Goal: Task Accomplishment & Management: Complete application form

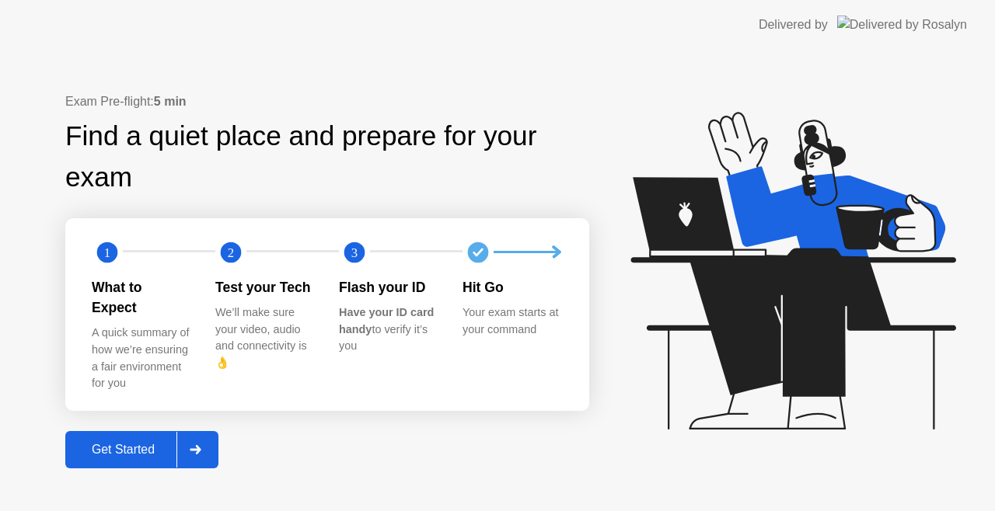
click at [188, 441] on div at bounding box center [194, 450] width 37 height 36
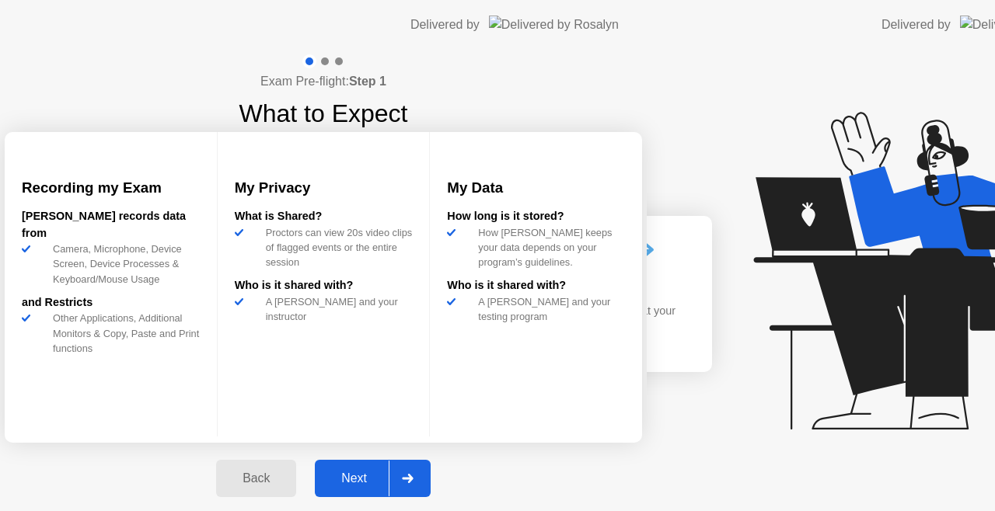
click at [135, 448] on div "Exam Pre-flight: Step 1 What to Expect Recording my Exam [PERSON_NAME] records …" at bounding box center [323, 284] width 647 height 469
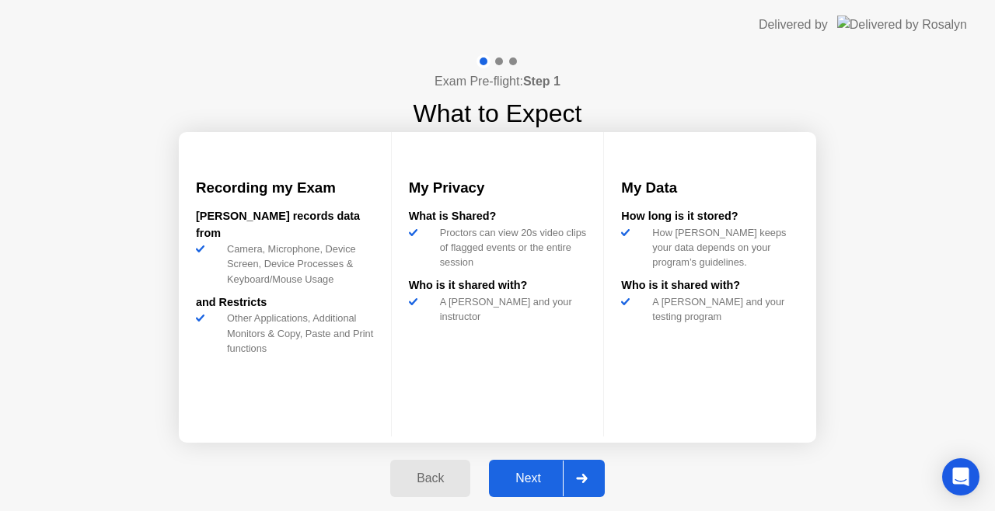
click at [513, 480] on div "Next" at bounding box center [528, 479] width 69 height 14
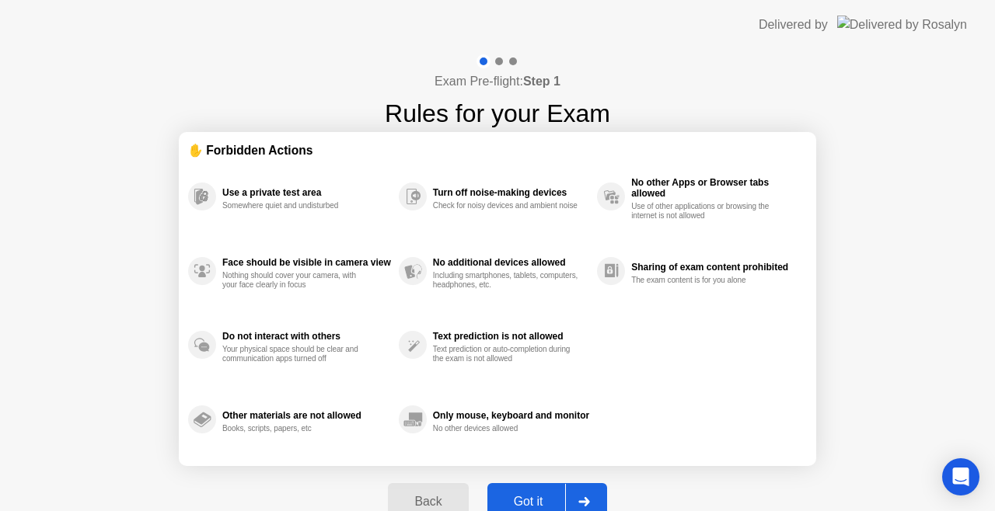
click at [524, 488] on button "Got it" at bounding box center [547, 501] width 120 height 37
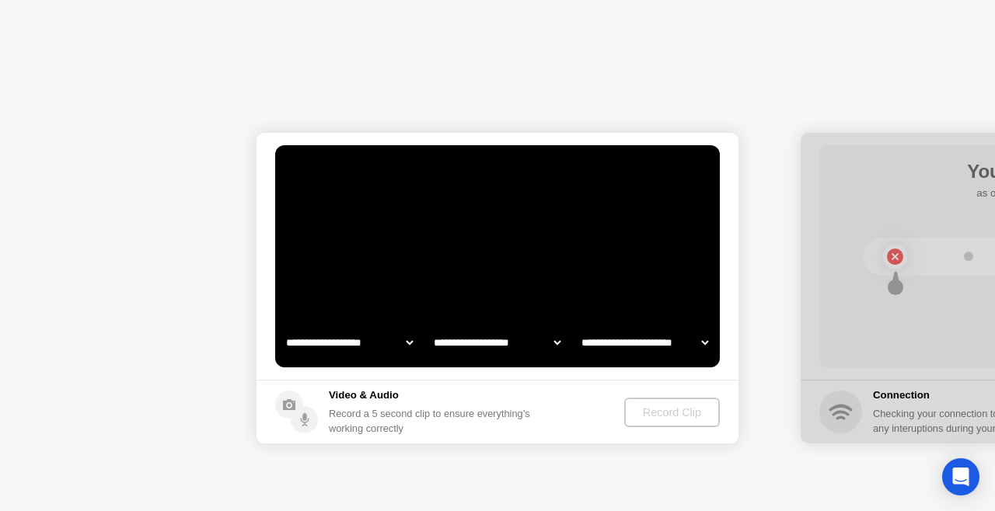
select select "**********"
select select "*******"
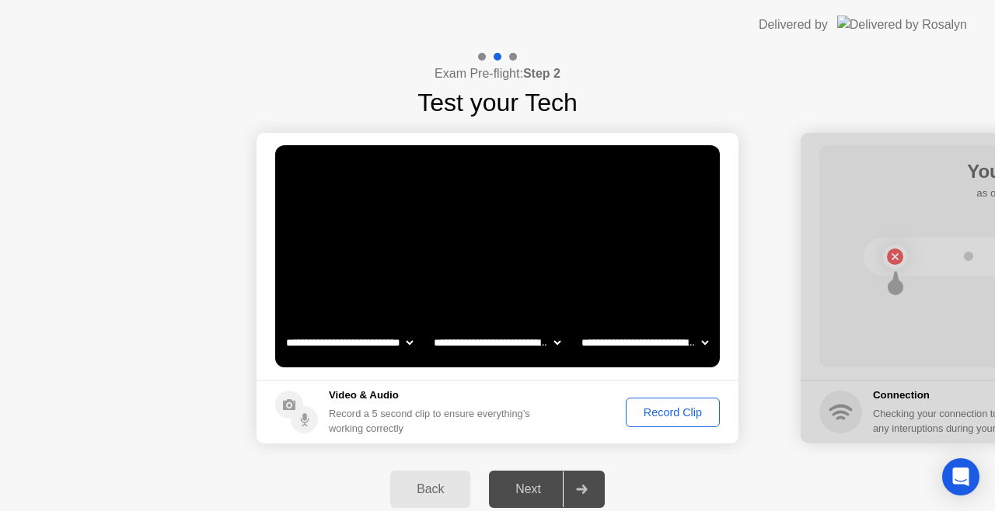
click at [651, 409] on div "Record Clip" at bounding box center [672, 413] width 83 height 12
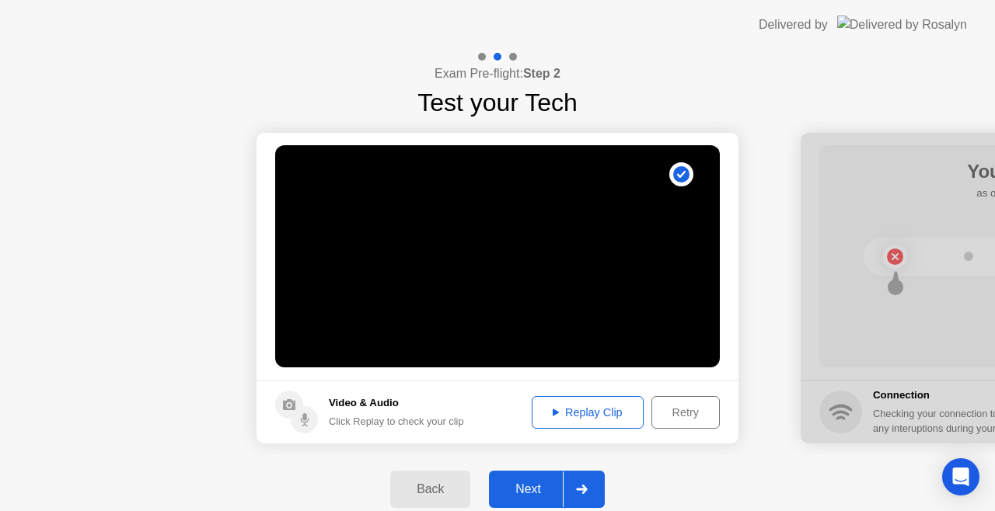
click at [533, 488] on div "Next" at bounding box center [528, 490] width 69 height 14
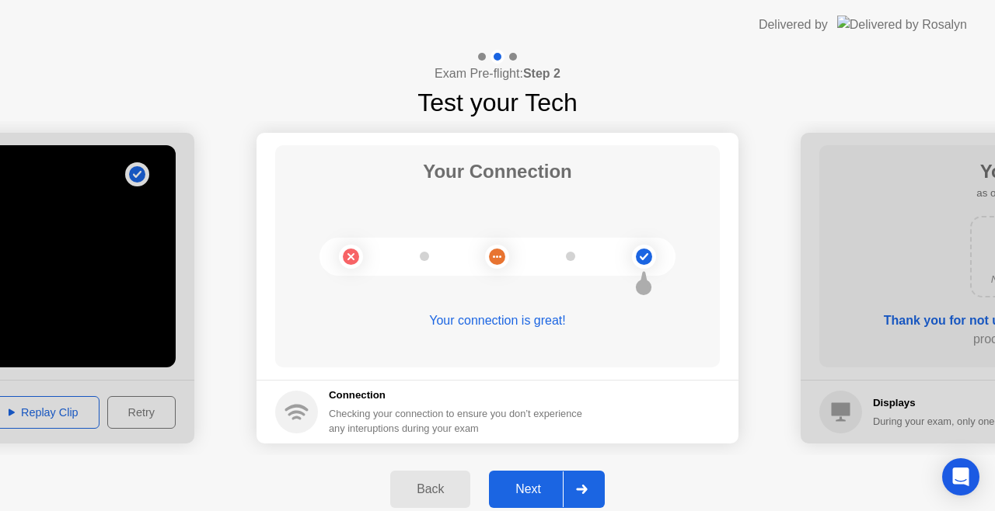
click at [528, 493] on div "Next" at bounding box center [528, 490] width 69 height 14
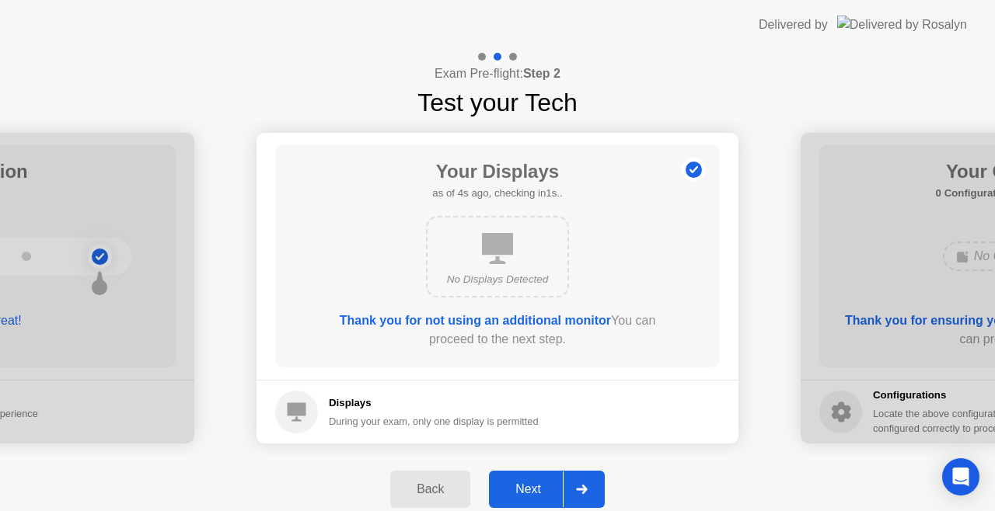
click at [538, 483] on div "Next" at bounding box center [528, 490] width 69 height 14
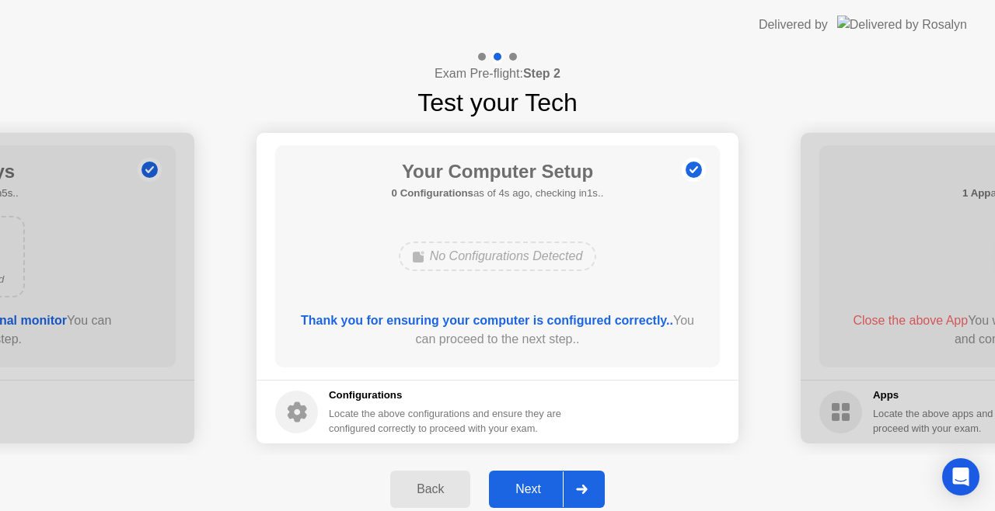
click at [539, 485] on div "Next" at bounding box center [528, 490] width 69 height 14
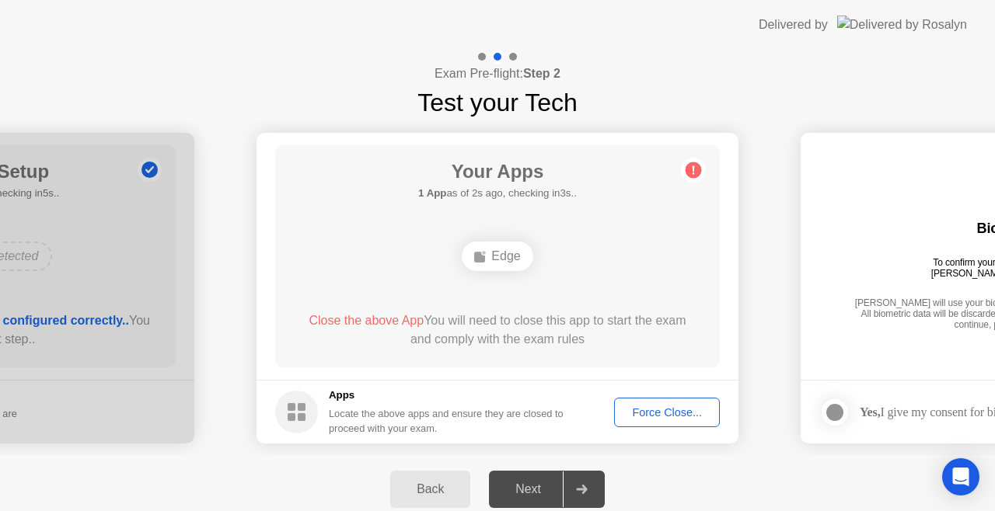
click at [500, 270] on div "Edge" at bounding box center [497, 257] width 71 height 30
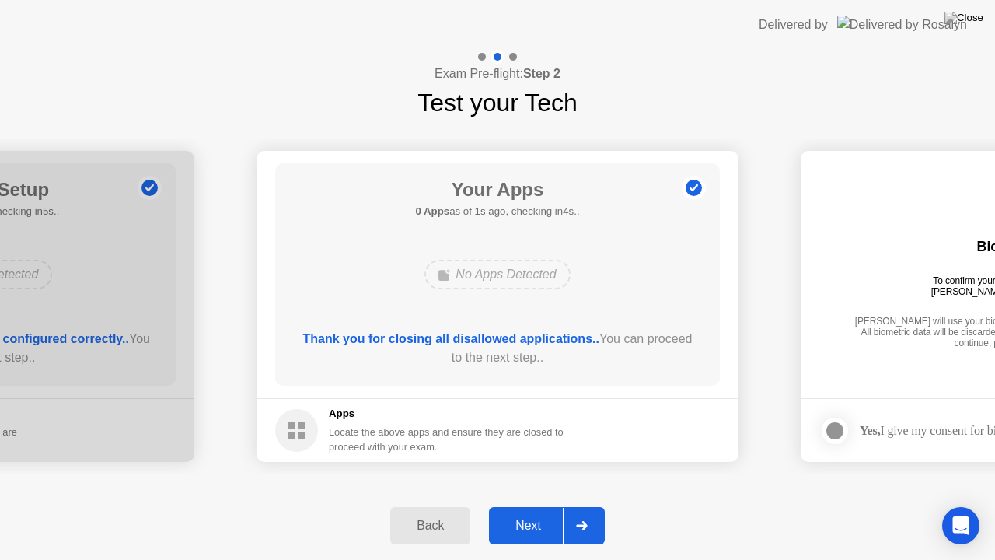
click at [521, 511] on div "Next" at bounding box center [528, 525] width 69 height 14
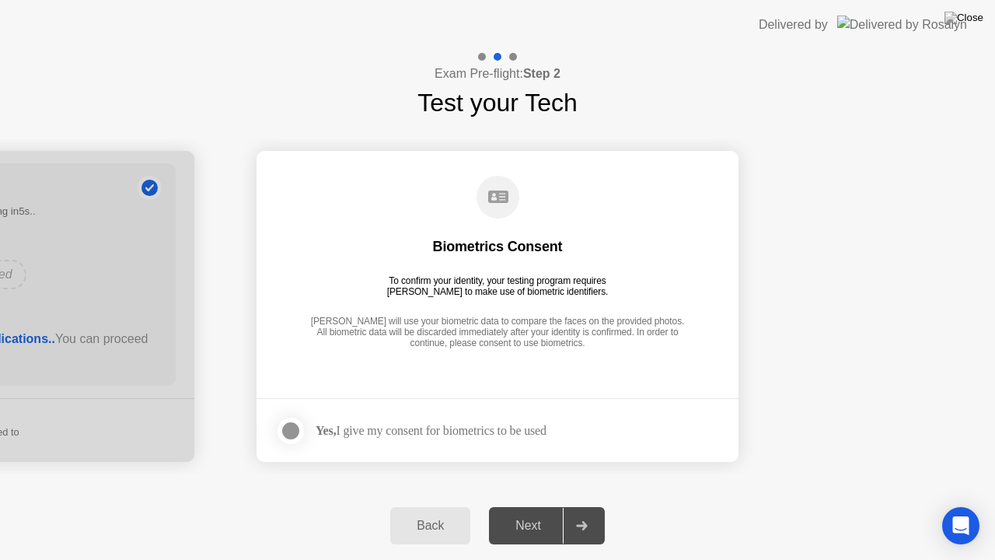
click at [295, 432] on div at bounding box center [290, 430] width 19 height 19
click at [509, 511] on div "Next" at bounding box center [528, 525] width 69 height 14
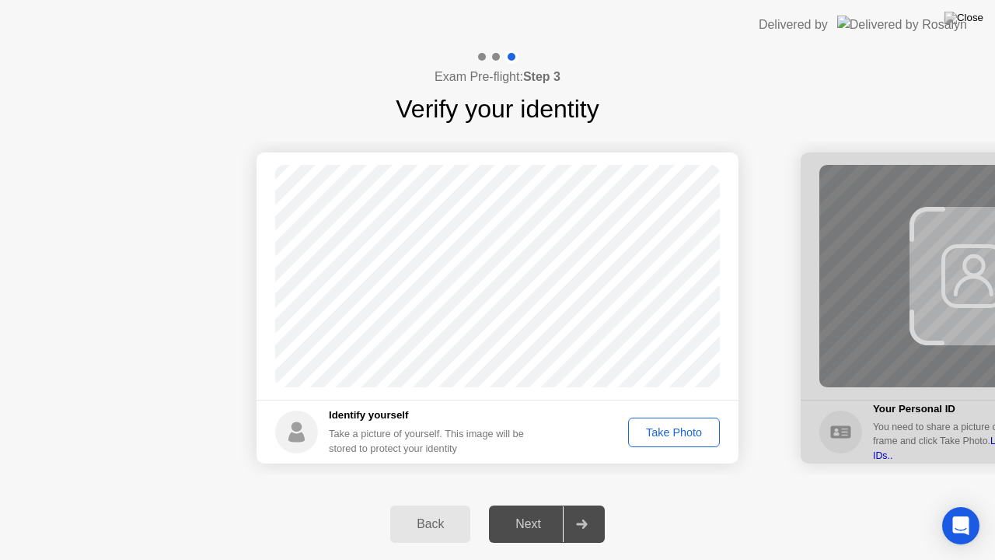
click at [666, 430] on div "Take Photo" at bounding box center [673, 432] width 81 height 12
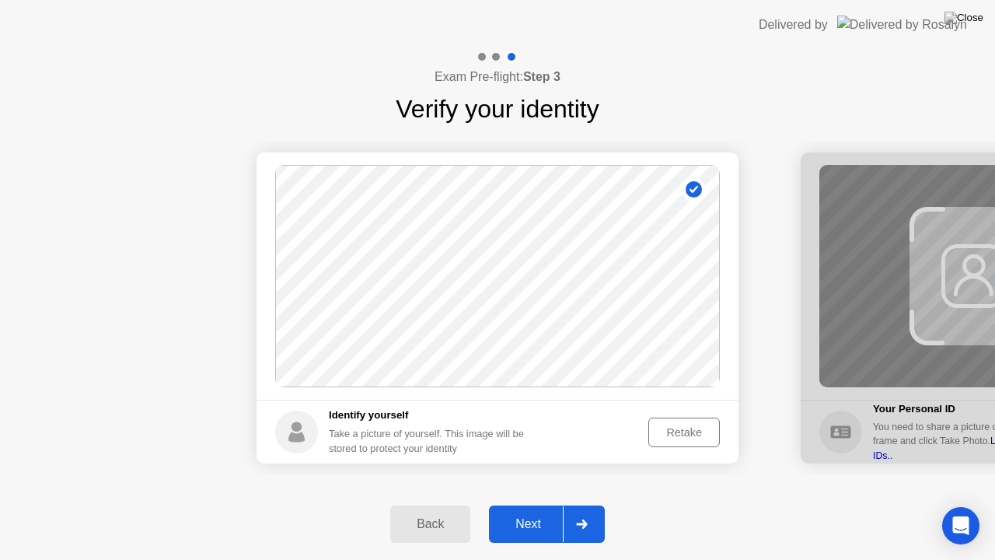
click at [543, 511] on div "Next" at bounding box center [528, 524] width 69 height 14
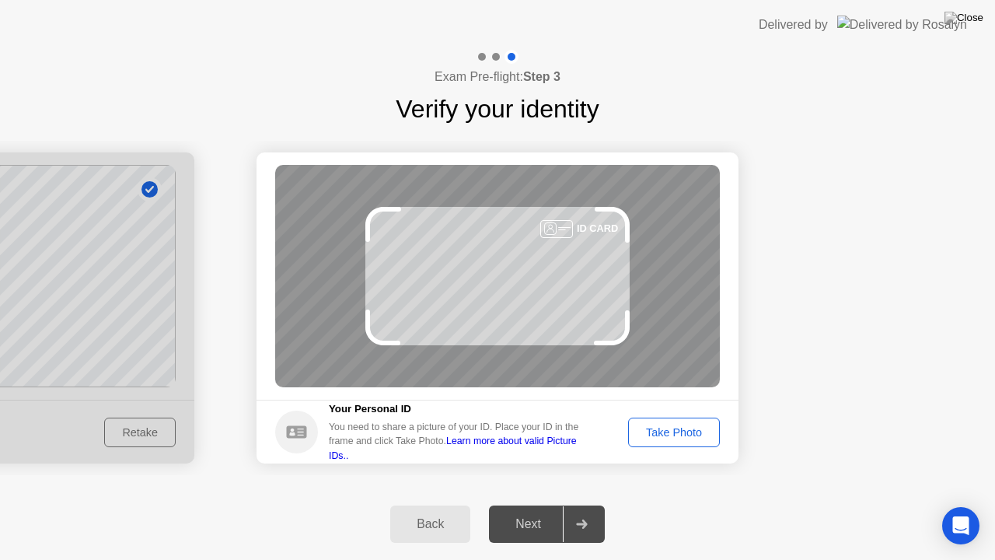
click at [647, 428] on div "Take Photo" at bounding box center [673, 432] width 81 height 12
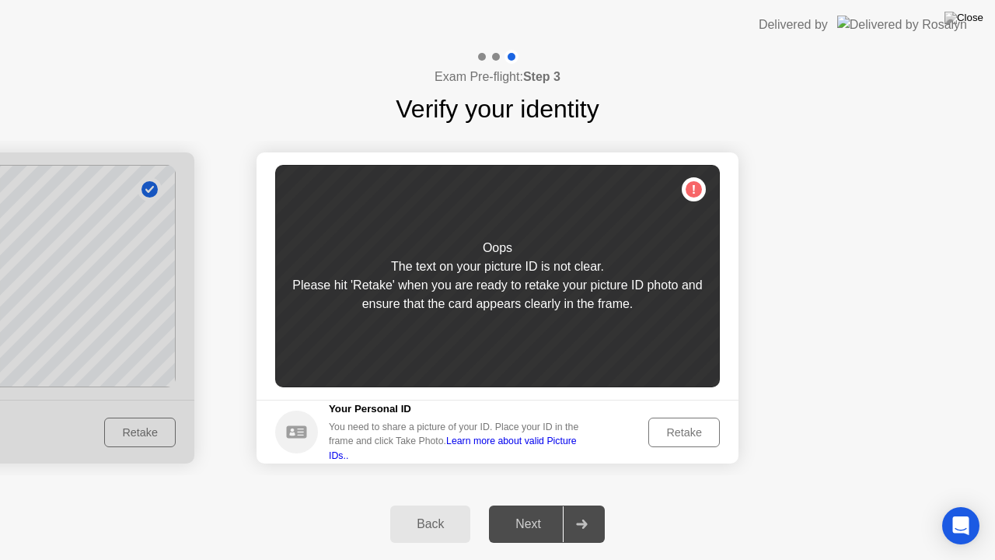
click at [699, 419] on button "Retake" at bounding box center [684, 432] width 72 height 30
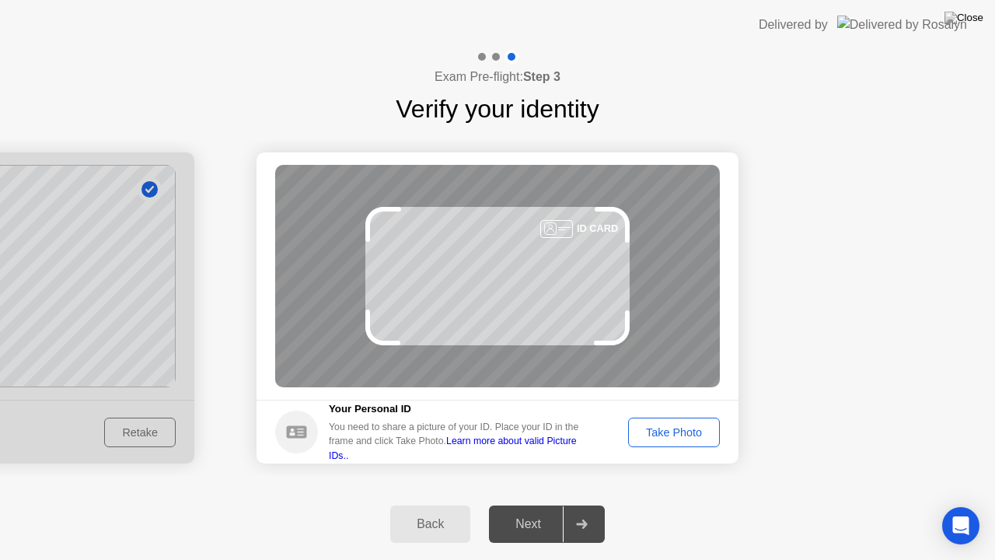
click at [699, 419] on button "Take Photo" at bounding box center [674, 432] width 92 height 30
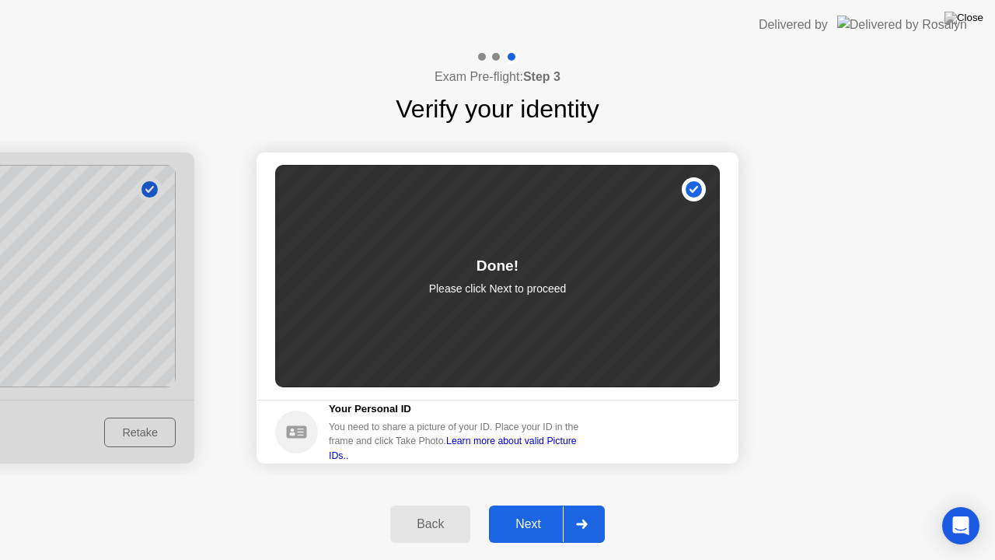
click at [538, 511] on div "Next" at bounding box center [528, 524] width 69 height 14
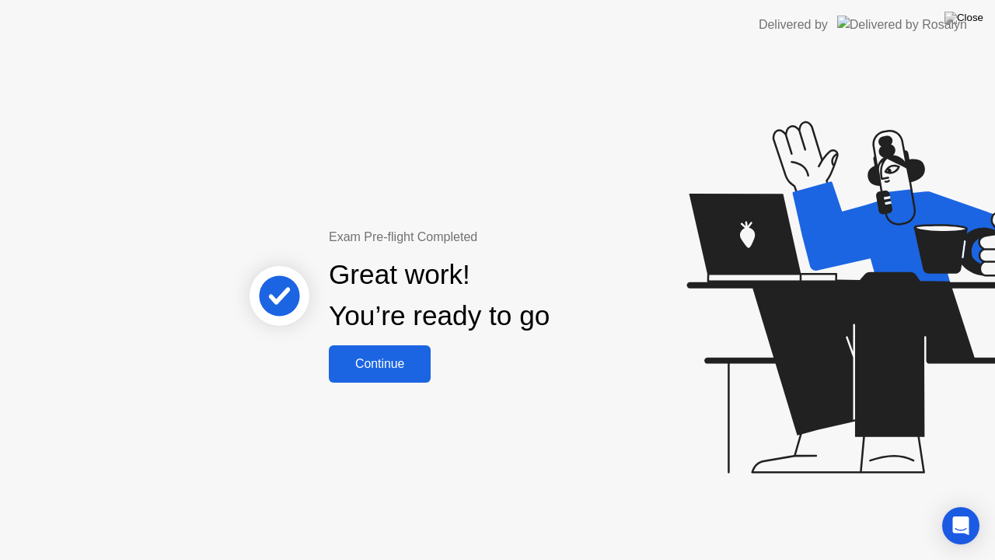
click at [372, 351] on button "Continue" at bounding box center [380, 363] width 102 height 37
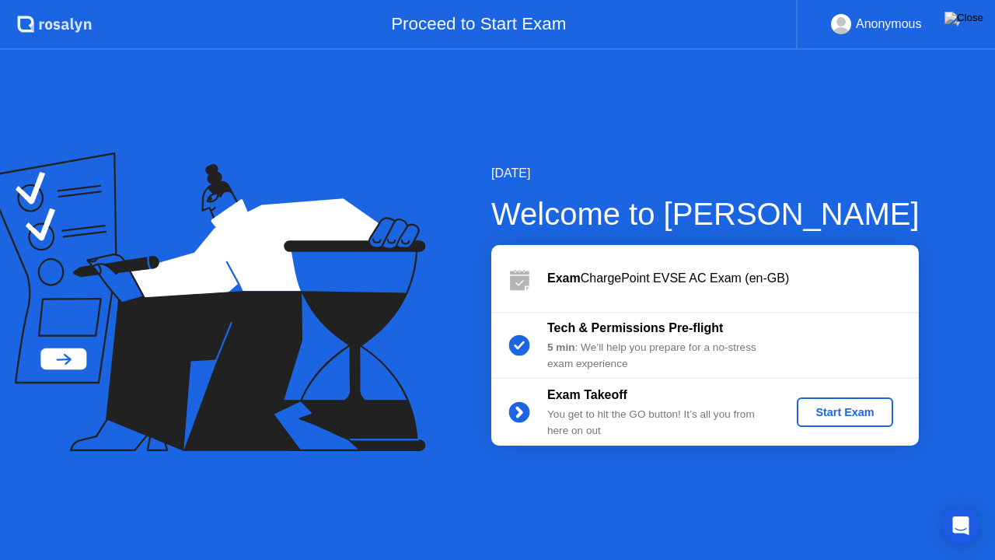
click at [832, 414] on div "Start Exam" at bounding box center [844, 412] width 83 height 12
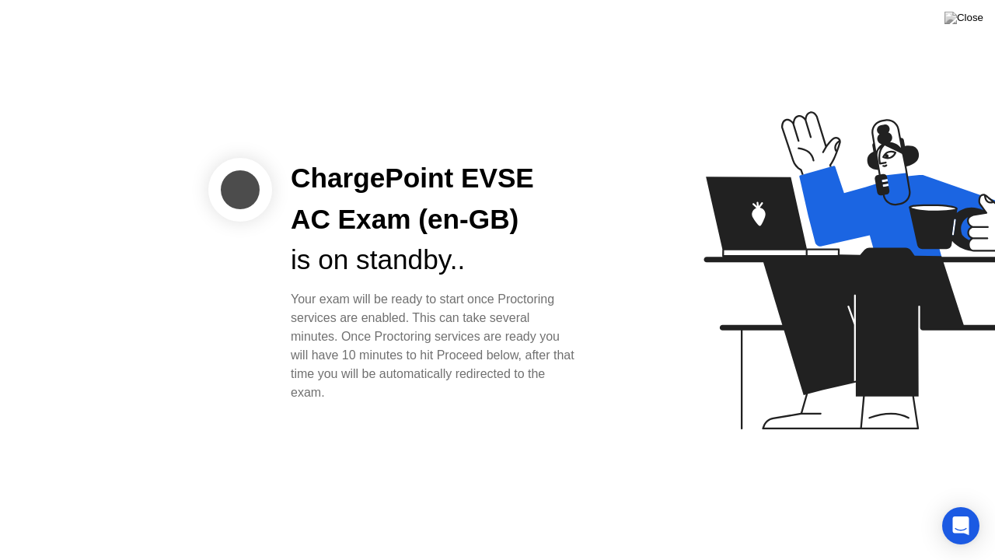
click at [434, 263] on div "is on standby.." at bounding box center [435, 259] width 288 height 41
click at [950, 511] on div "Open Intercom Messenger" at bounding box center [961, 525] width 41 height 41
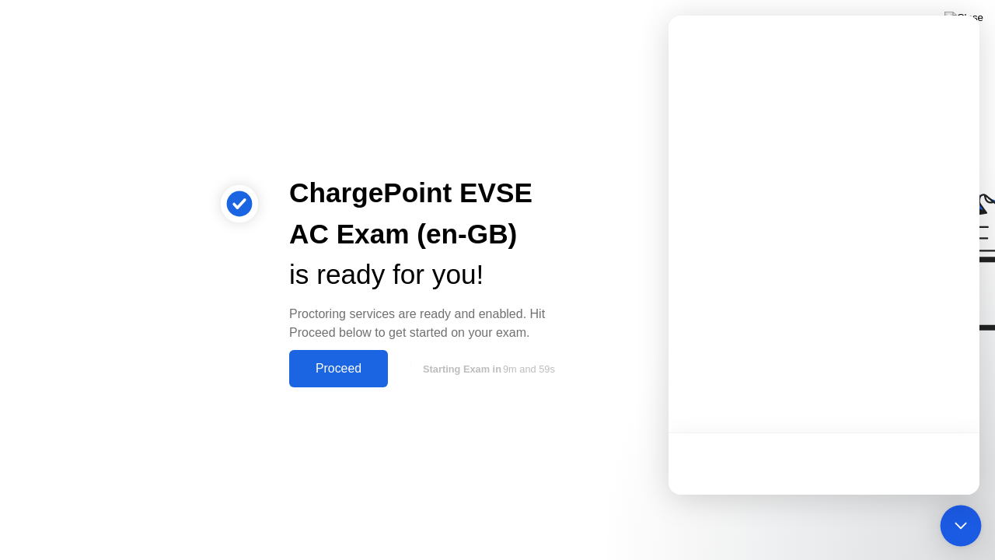
click at [947, 511] on div "Open Intercom Messenger" at bounding box center [961, 525] width 41 height 41
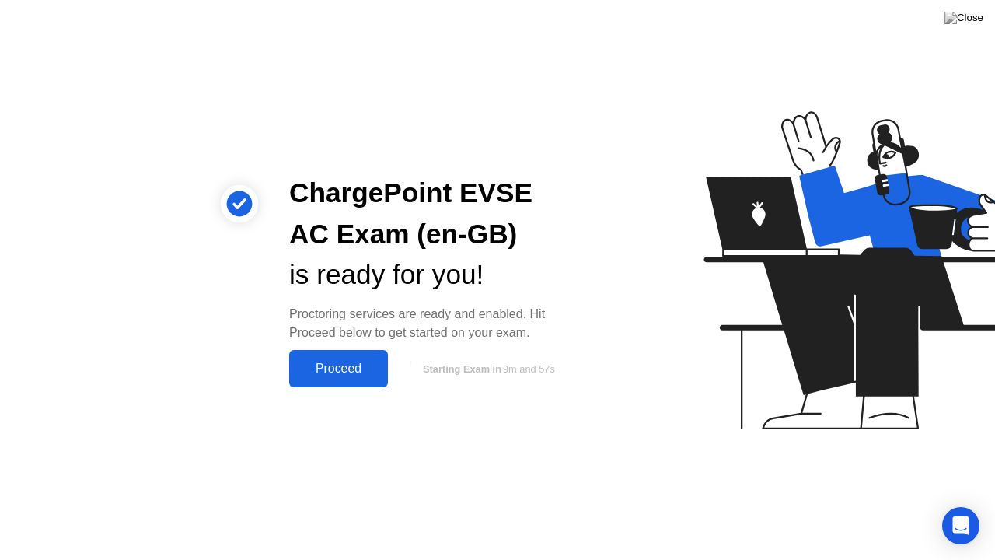
click at [317, 361] on div "Proceed" at bounding box center [338, 368] width 89 height 14
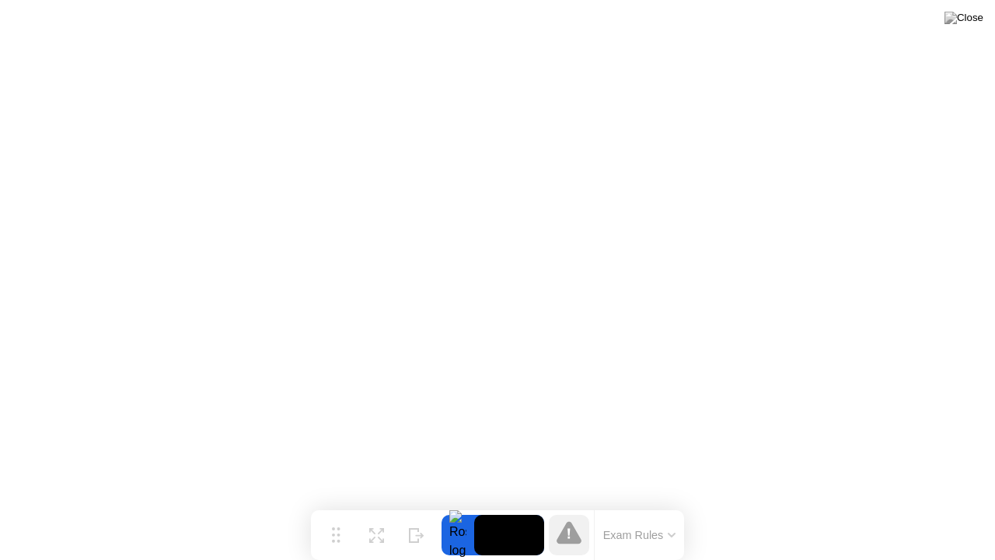
click at [645, 511] on button "Exam Rules" at bounding box center [640, 535] width 82 height 14
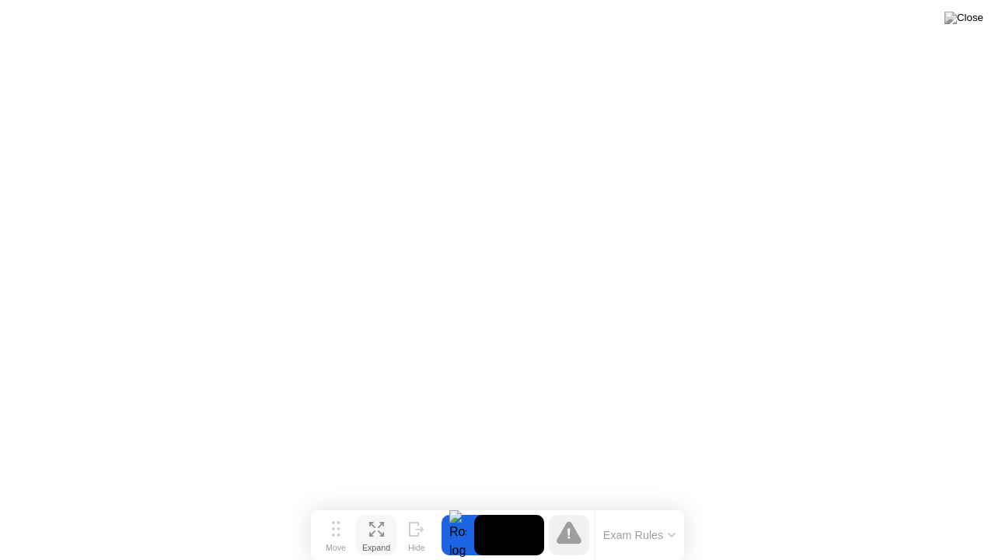
click at [386, 511] on button "Expand" at bounding box center [376, 535] width 40 height 40
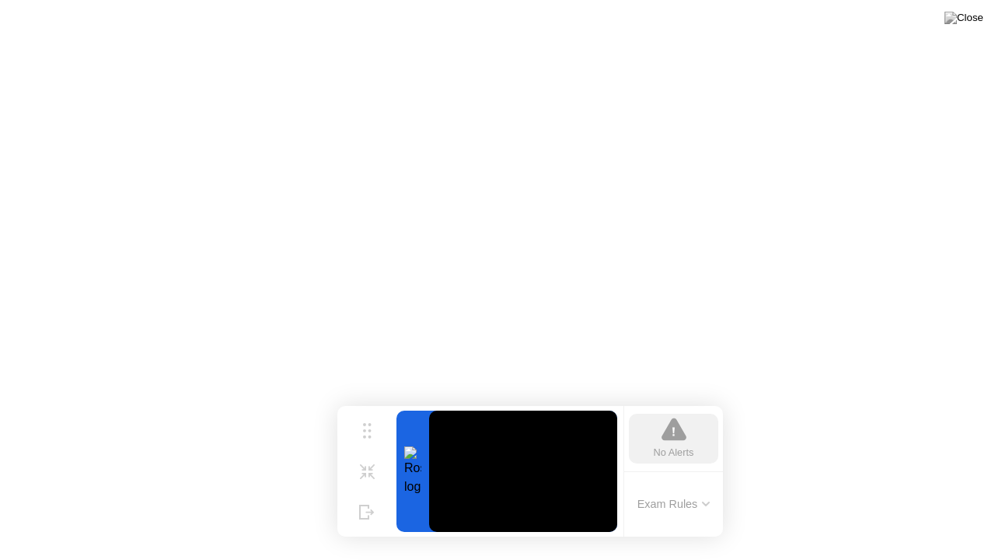
drag, startPoint x: 340, startPoint y: 452, endPoint x: 408, endPoint y: 401, distance: 84.9
click at [372, 425] on icon at bounding box center [367, 431] width 9 height 16
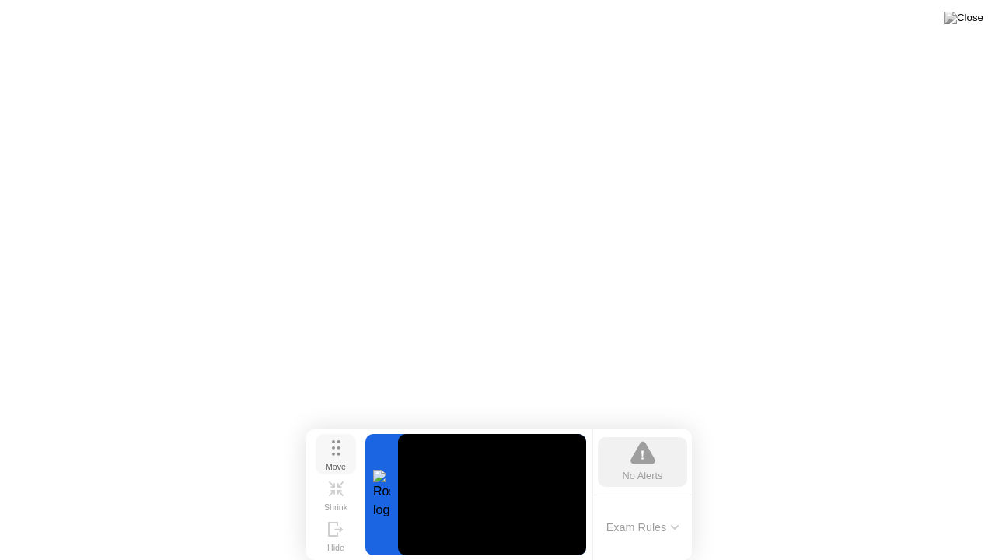
drag, startPoint x: 371, startPoint y: 423, endPoint x: 339, endPoint y: 455, distance: 45.6
click at [339, 455] on button "Move" at bounding box center [336, 454] width 40 height 40
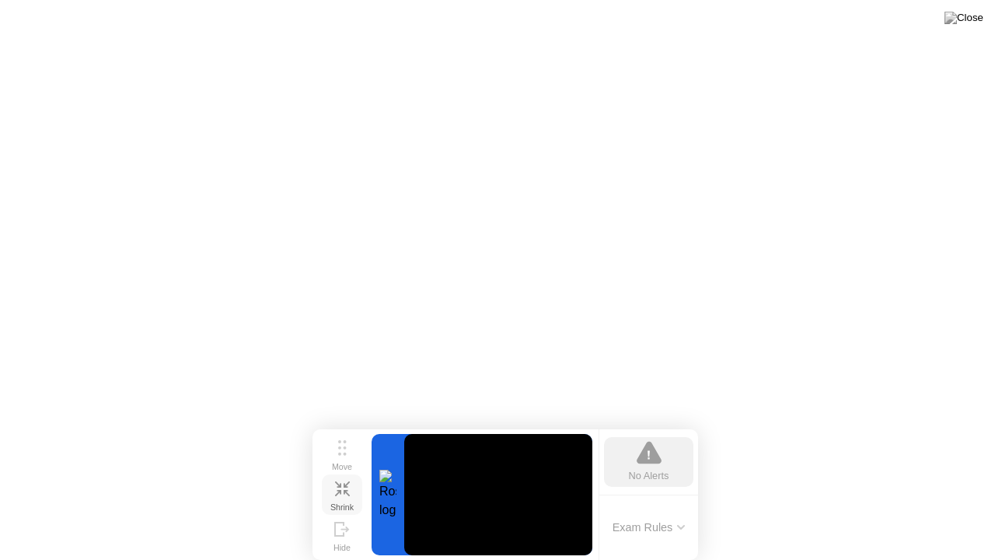
click at [340, 502] on div "Shrink" at bounding box center [341, 506] width 23 height 9
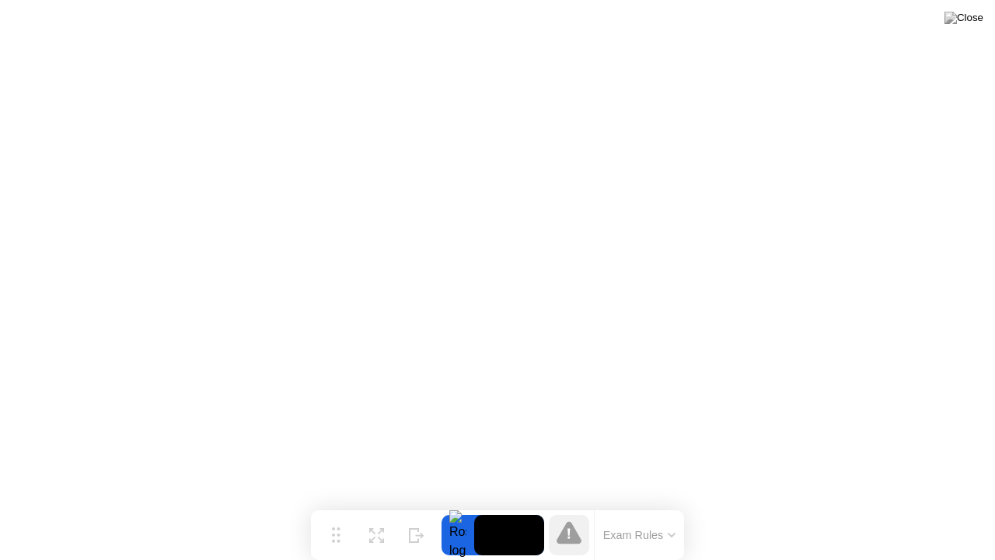
click at [570, 511] on icon at bounding box center [568, 534] width 2 height 10
click at [455, 511] on div at bounding box center [457, 535] width 33 height 40
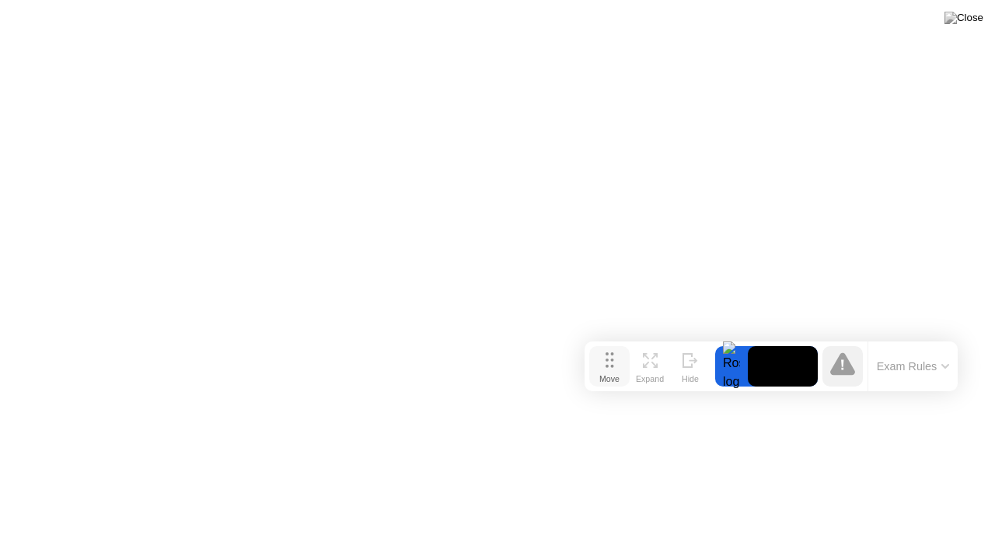
drag, startPoint x: 349, startPoint y: 532, endPoint x: 595, endPoint y: 354, distance: 304.0
click at [595, 354] on button "Move" at bounding box center [609, 366] width 40 height 40
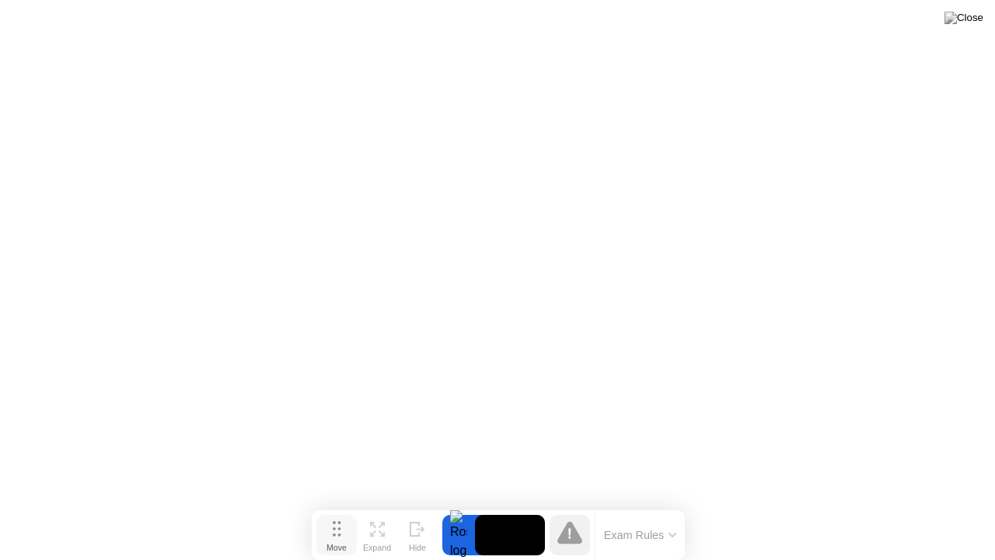
drag, startPoint x: 578, startPoint y: 345, endPoint x: 333, endPoint y: 543, distance: 315.6
click at [333, 511] on button "Move" at bounding box center [336, 535] width 40 height 40
click at [654, 511] on button "Exam Rules" at bounding box center [640, 535] width 82 height 14
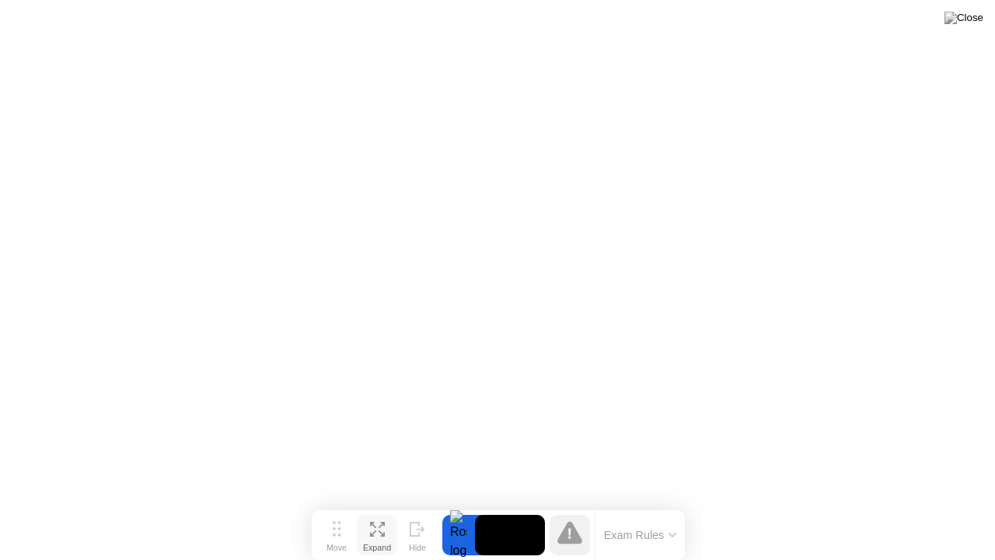
click at [389, 511] on button "Expand" at bounding box center [377, 535] width 40 height 40
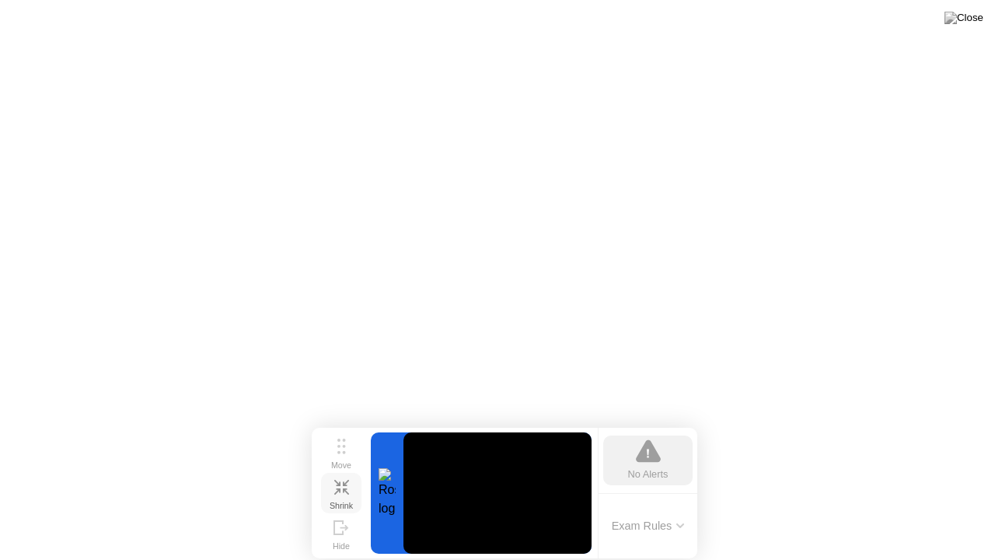
click at [332, 485] on button "Shrink" at bounding box center [341, 493] width 40 height 40
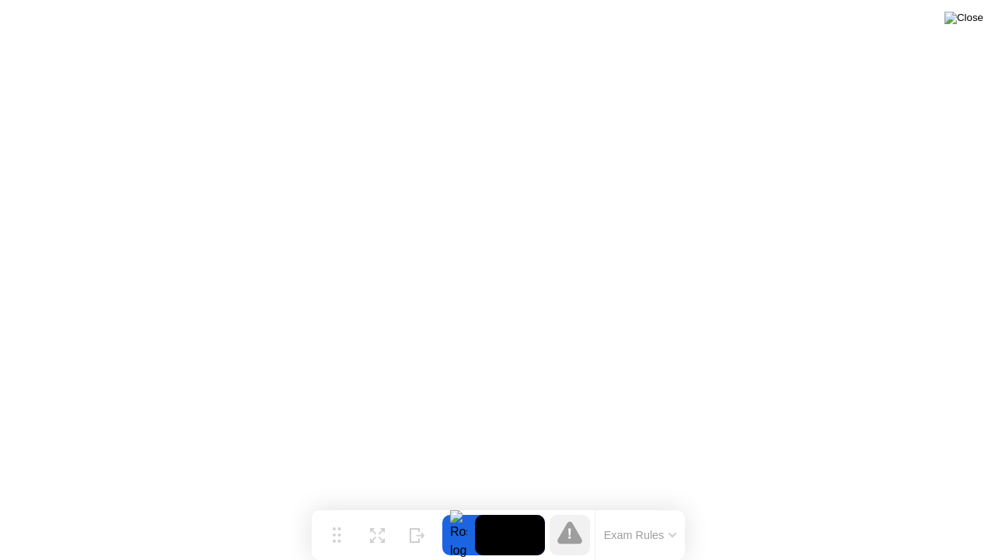
click at [973, 13] on img at bounding box center [963, 18] width 39 height 12
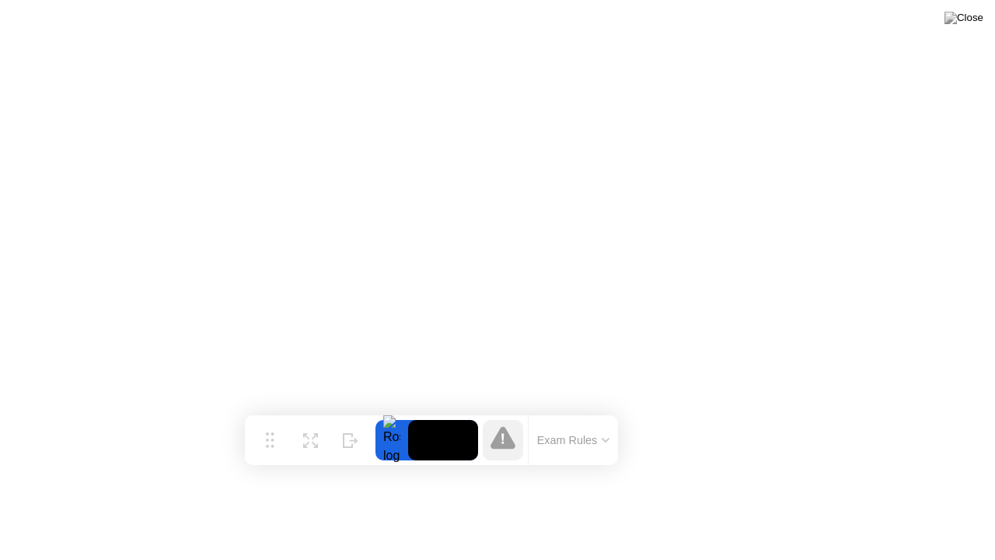
drag, startPoint x: 334, startPoint y: 525, endPoint x: 257, endPoint y: 413, distance: 136.5
click at [266, 432] on icon at bounding box center [270, 440] width 9 height 16
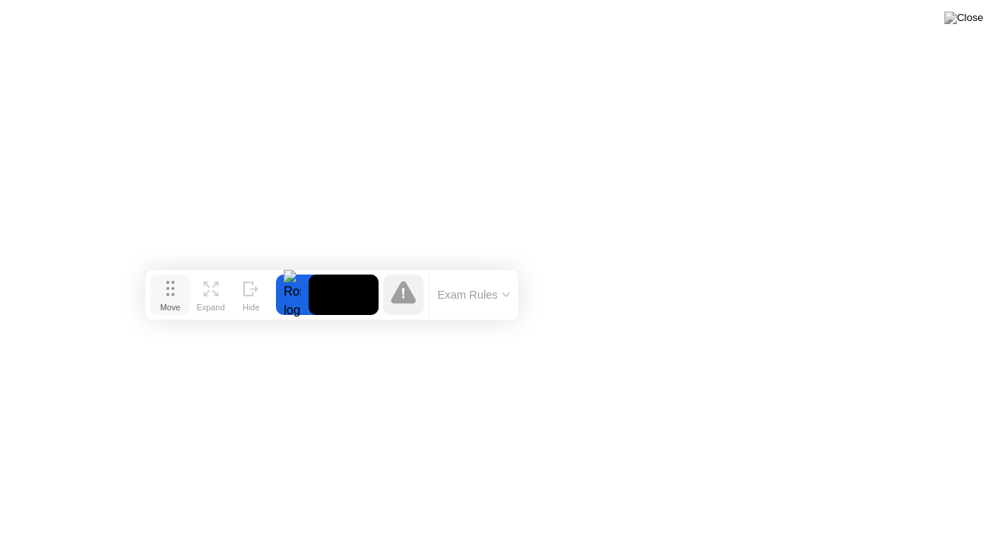
drag, startPoint x: 265, startPoint y: 434, endPoint x: 156, endPoint y: 266, distance: 200.1
click at [166, 281] on icon at bounding box center [170, 289] width 9 height 16
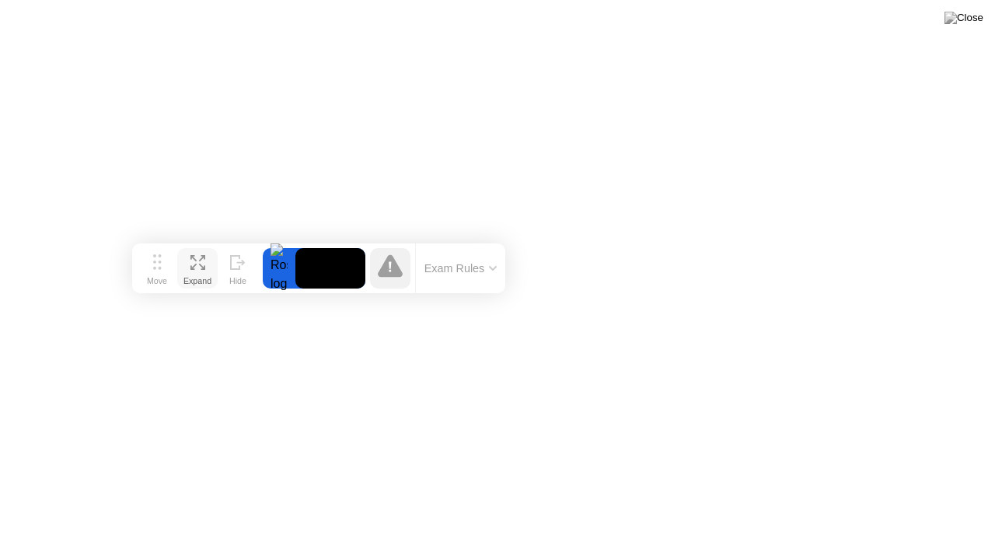
click at [204, 260] on icon at bounding box center [197, 262] width 15 height 15
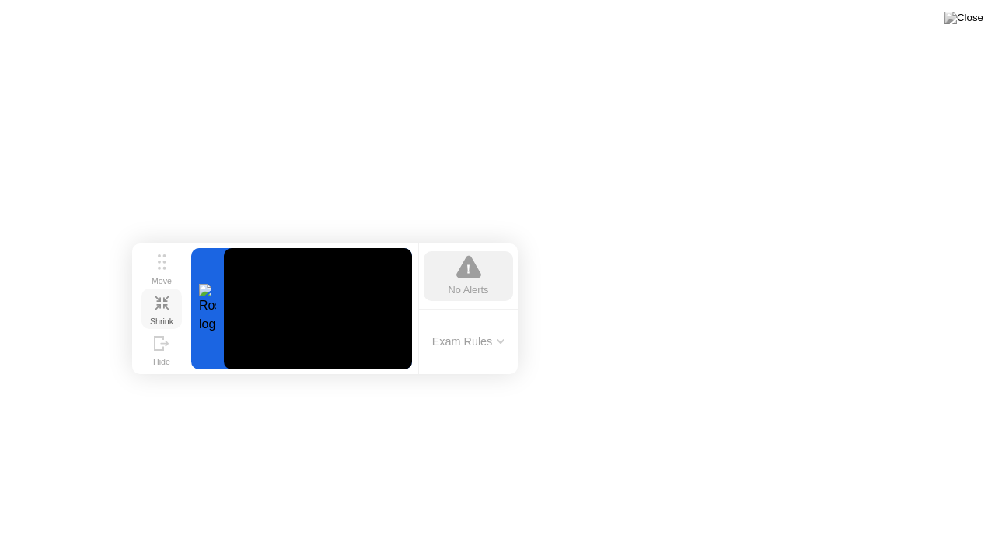
click at [204, 260] on div at bounding box center [207, 308] width 33 height 121
click at [155, 302] on icon at bounding box center [162, 302] width 15 height 15
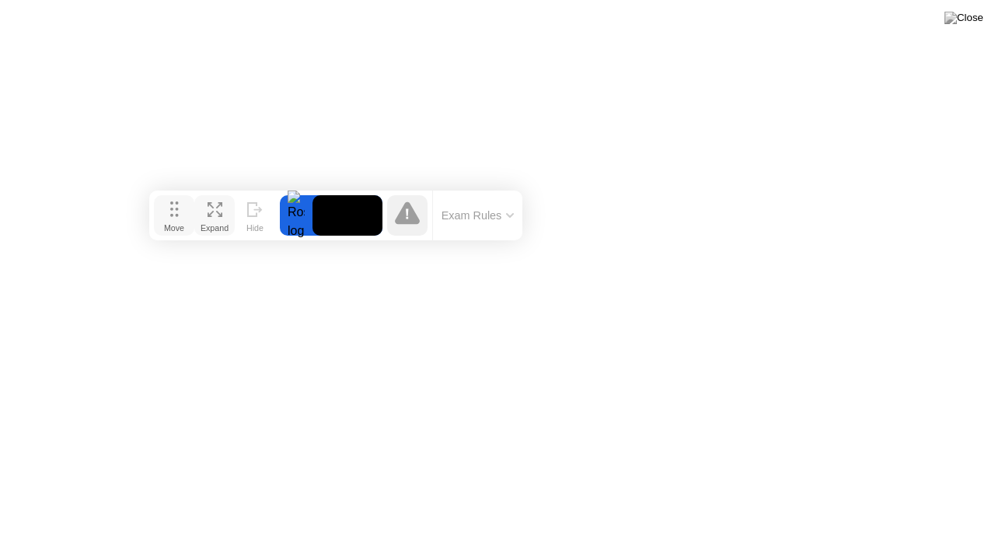
drag, startPoint x: 160, startPoint y: 266, endPoint x: 205, endPoint y: 197, distance: 81.9
click at [179, 201] on icon at bounding box center [174, 209] width 9 height 16
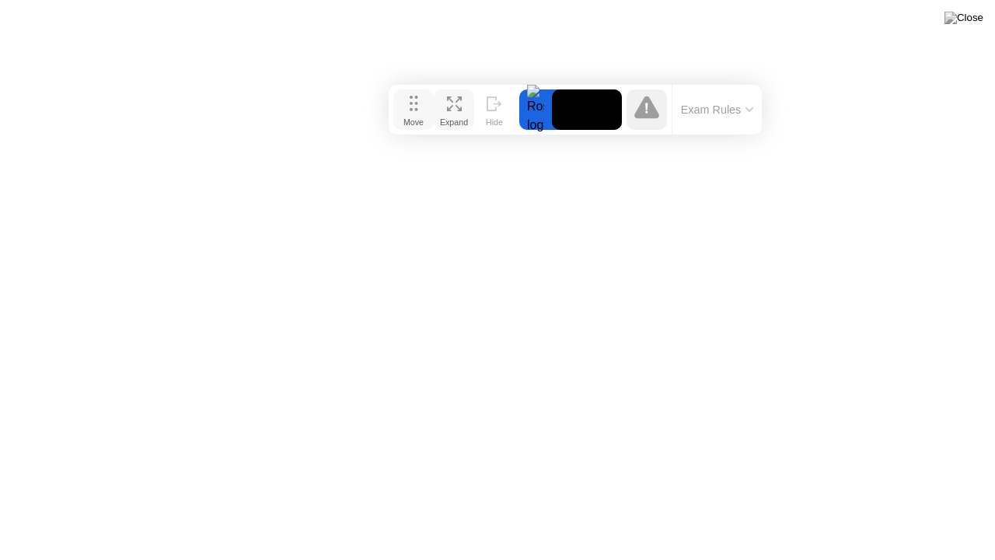
drag, startPoint x: 196, startPoint y: 208, endPoint x: 351, endPoint y: 85, distance: 198.1
click at [403, 117] on div "Move" at bounding box center [413, 121] width 20 height 9
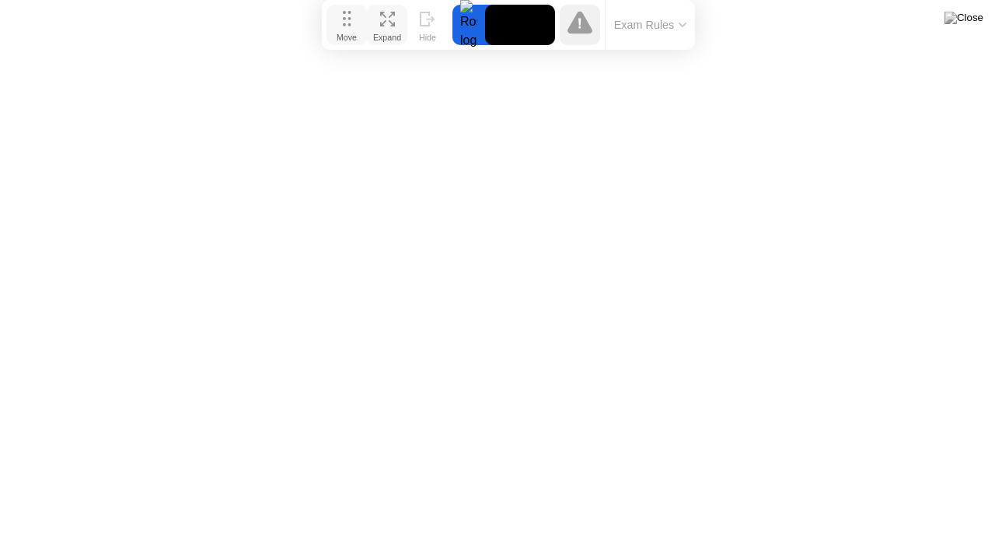
drag, startPoint x: 356, startPoint y: 73, endPoint x: 351, endPoint y: 14, distance: 59.3
click at [351, 14] on icon at bounding box center [347, 19] width 9 height 16
click at [976, 12] on img at bounding box center [963, 18] width 39 height 12
